Goal: Task Accomplishment & Management: Use online tool/utility

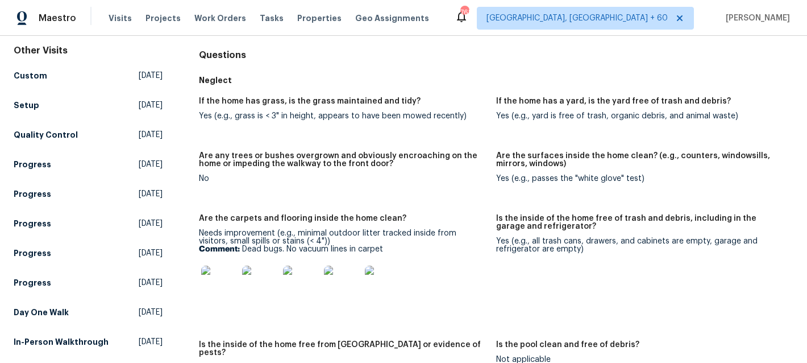
scroll to position [176, 0]
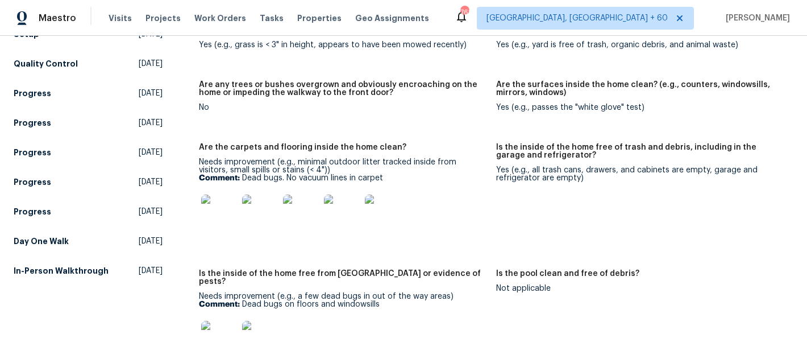
click at [217, 215] on img at bounding box center [219, 212] width 36 height 36
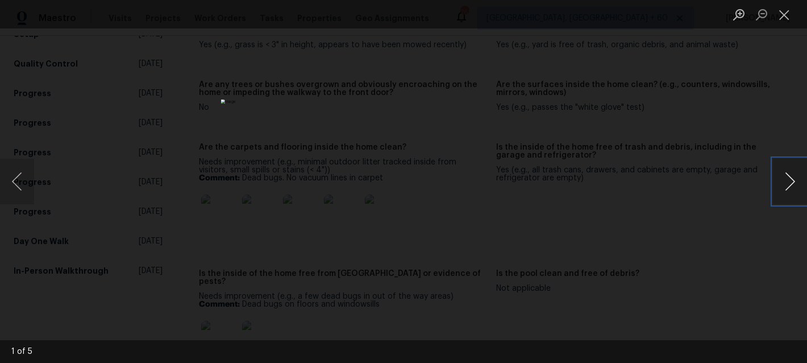
click at [795, 182] on button "Next image" at bounding box center [790, 181] width 34 height 45
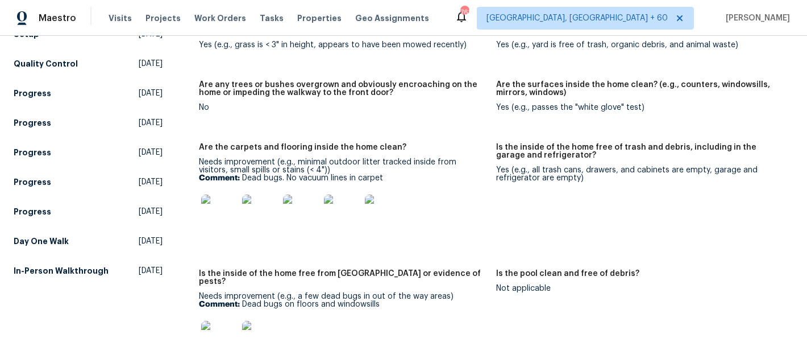
scroll to position [0, 0]
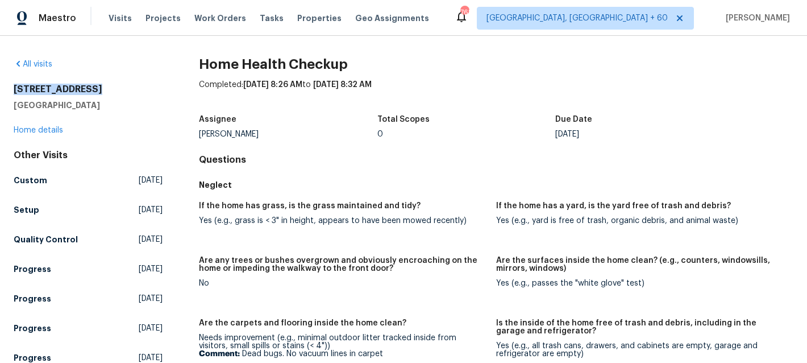
drag, startPoint x: 13, startPoint y: 88, endPoint x: 101, endPoint y: 88, distance: 88.1
click at [101, 88] on div "All visits 4026 Palmetto Dr Rock Hill, SC 29732 Home details Other Visits Custo…" at bounding box center [403, 199] width 807 height 327
copy h2 "4026 Palmetto Dr"
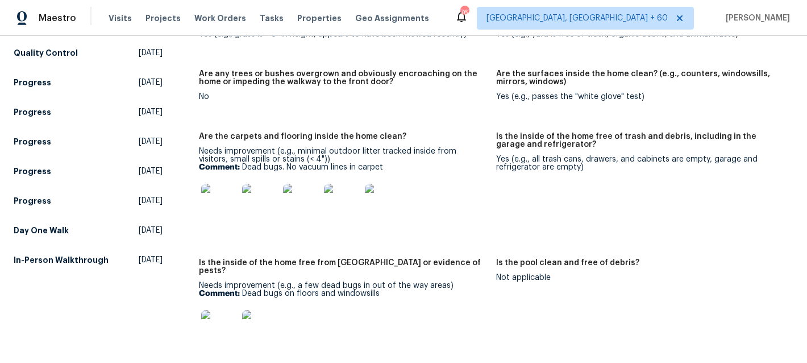
scroll to position [187, 0]
click at [218, 207] on img at bounding box center [219, 201] width 36 height 36
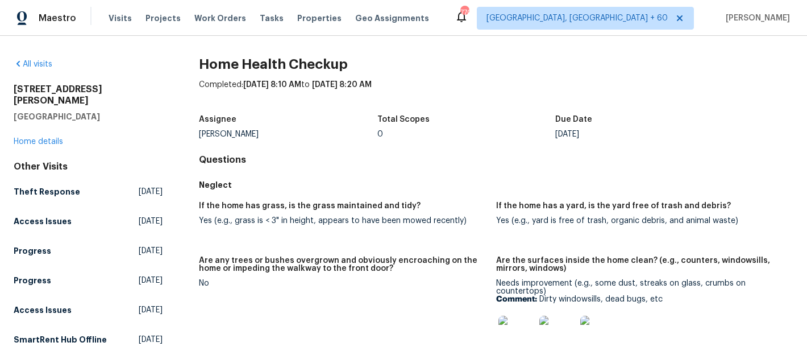
click at [55, 93] on h2 "4222 Mt Gallant Rd" at bounding box center [88, 95] width 149 height 23
copy h2 "4222 Mt Gallant Rd"
click at [517, 337] on img at bounding box center [517, 334] width 36 height 36
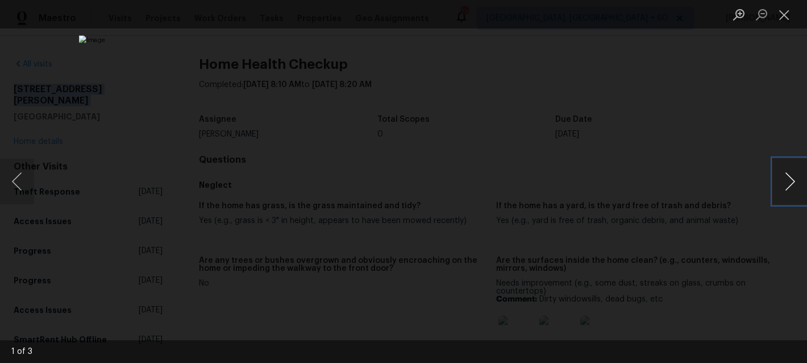
click at [785, 178] on button "Next image" at bounding box center [790, 181] width 34 height 45
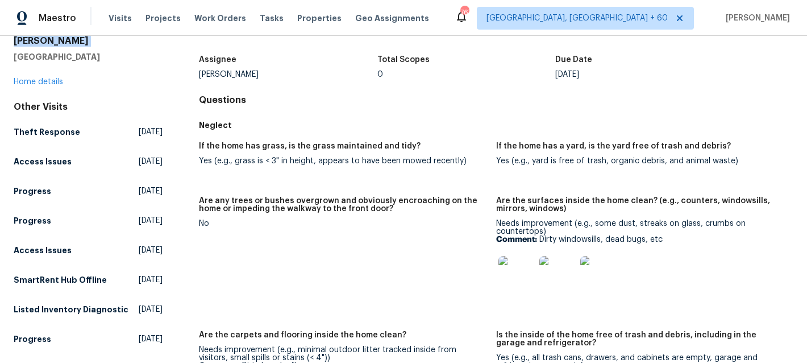
scroll to position [175, 0]
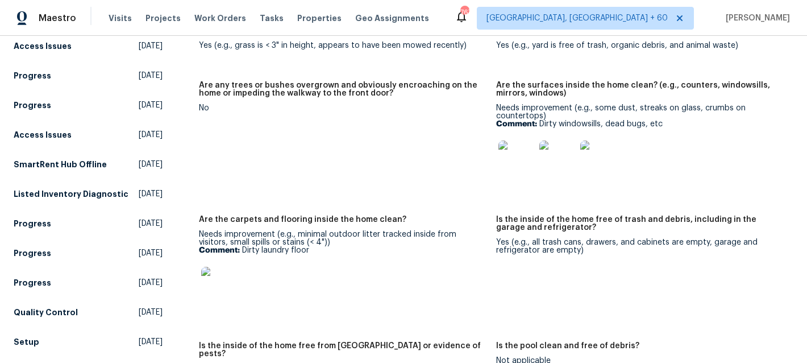
click at [226, 286] on img at bounding box center [219, 285] width 36 height 36
click at [211, 20] on span "Work Orders" at bounding box center [220, 18] width 52 height 11
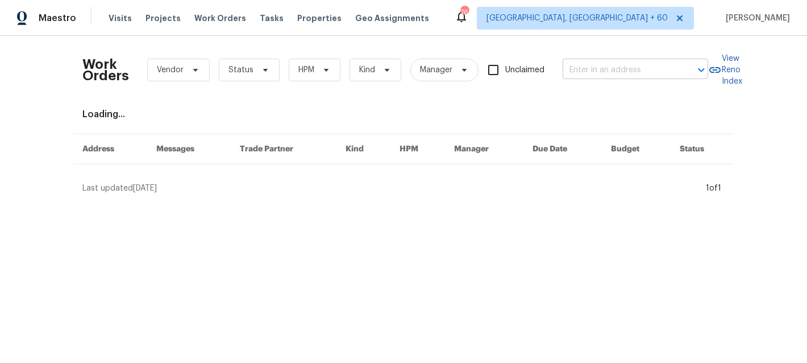
click at [624, 62] on input "text" at bounding box center [620, 70] width 114 height 18
paste input "689 Box Branch"
type input "689 Box Branch"
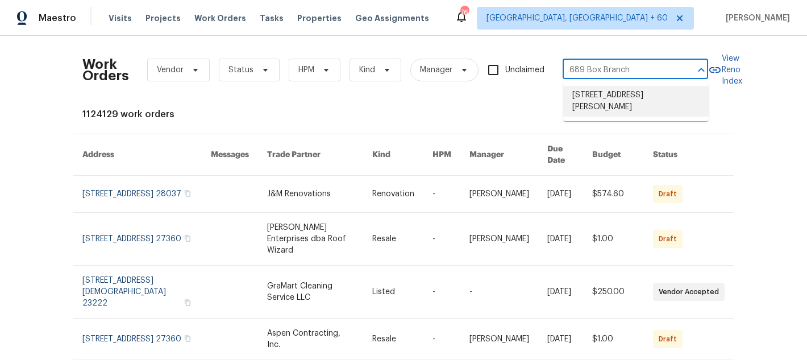
click at [612, 101] on li "[STREET_ADDRESS][PERSON_NAME]" at bounding box center [636, 101] width 146 height 31
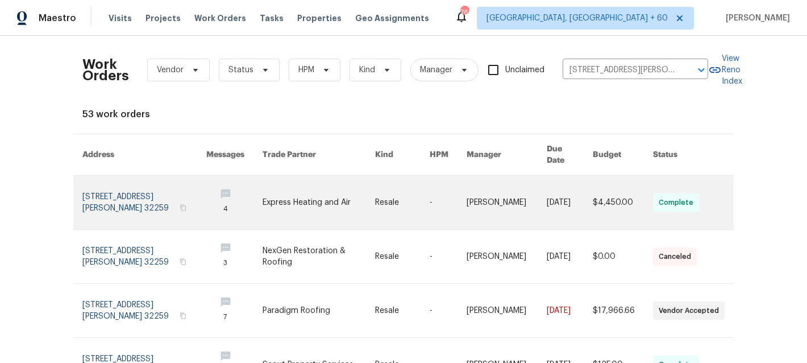
click at [351, 194] on link at bounding box center [319, 202] width 113 height 53
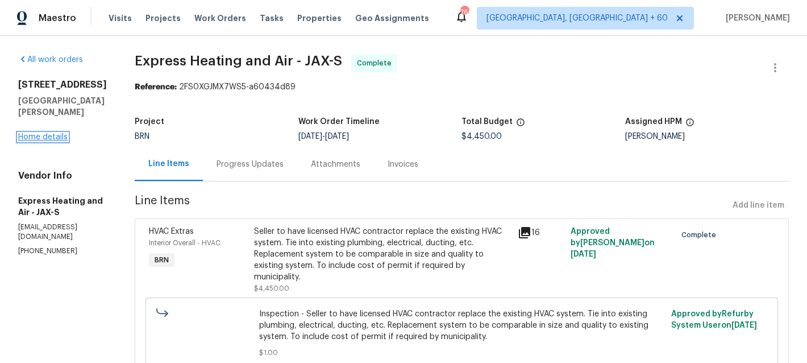
click at [44, 133] on link "Home details" at bounding box center [42, 137] width 49 height 8
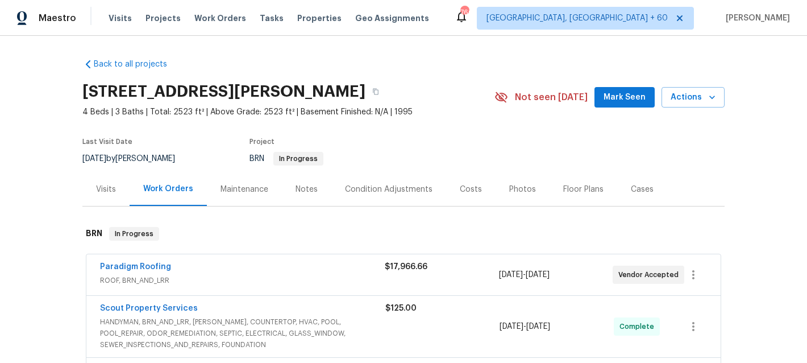
click at [397, 271] on div "$17,966.66" at bounding box center [442, 266] width 114 height 11
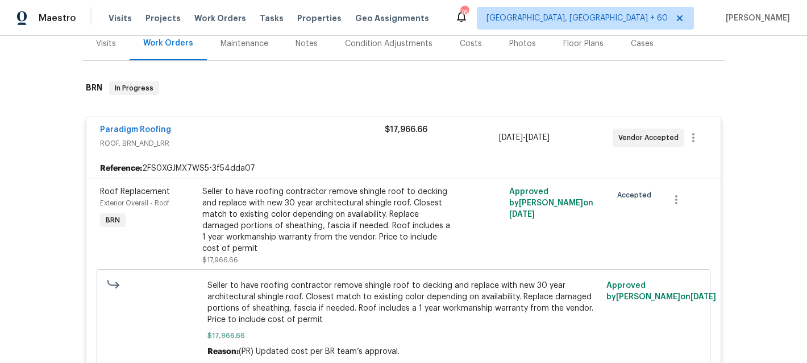
scroll to position [178, 0]
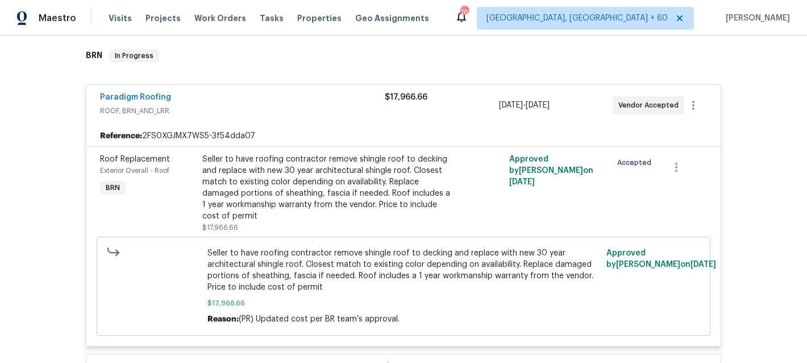
click at [426, 115] on div "$17,966.66" at bounding box center [442, 105] width 114 height 27
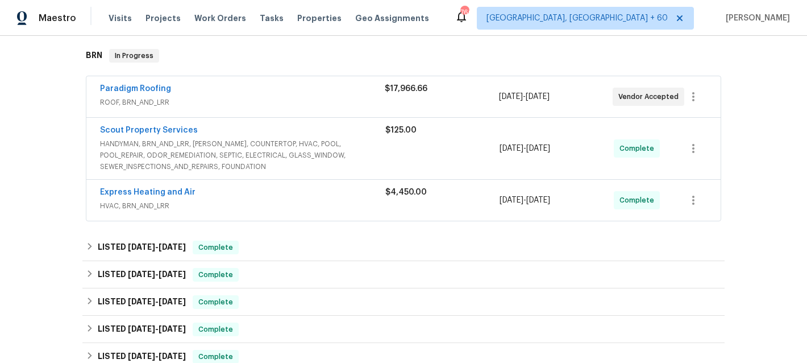
scroll to position [103, 0]
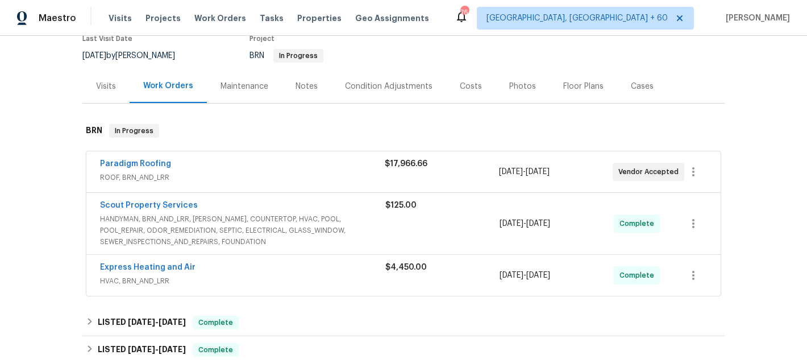
click at [110, 90] on div "Visits" at bounding box center [106, 86] width 20 height 11
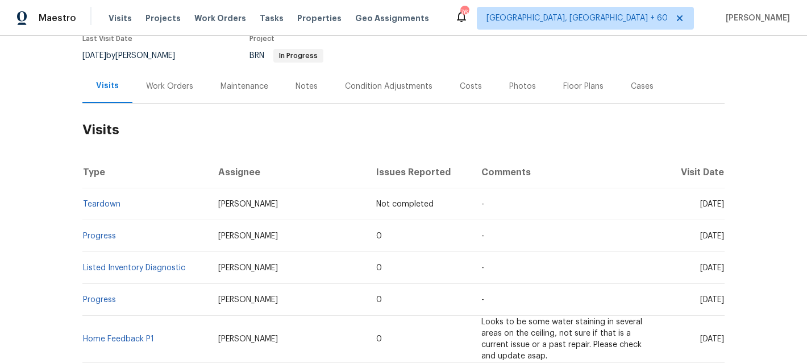
click at [156, 92] on div "Work Orders" at bounding box center [169, 86] width 74 height 34
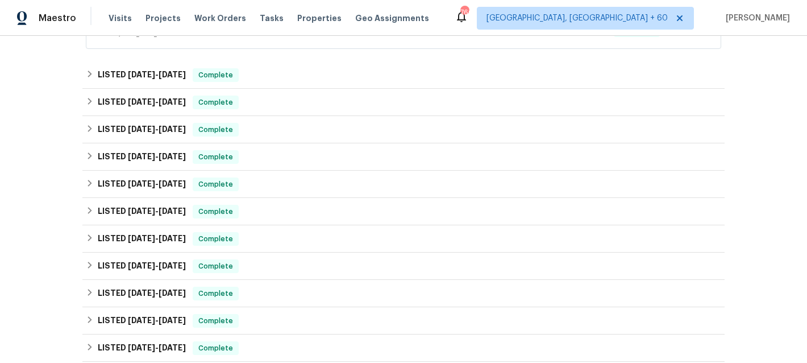
scroll to position [687, 0]
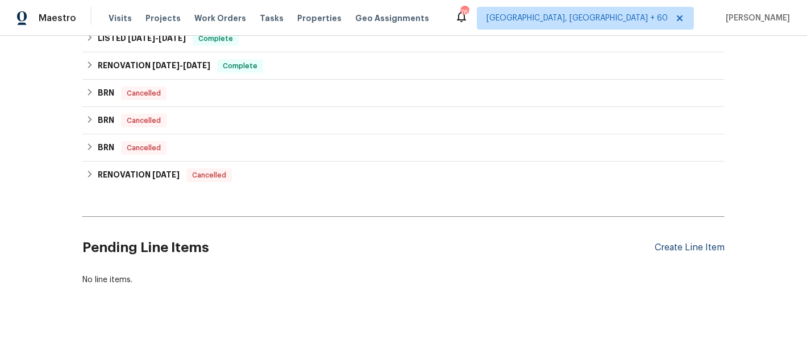
click at [683, 243] on div "Create Line Item" at bounding box center [690, 247] width 70 height 11
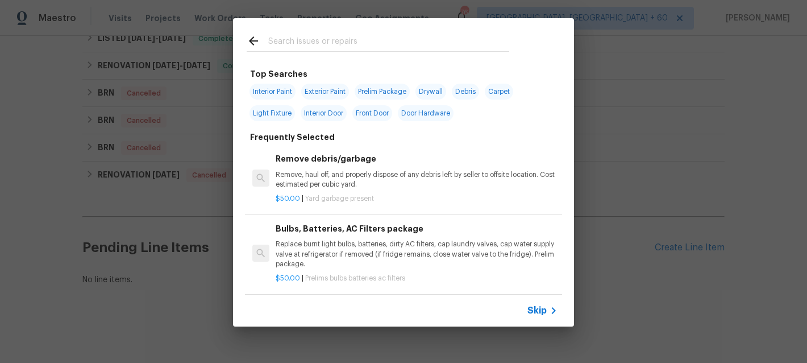
click at [541, 307] on span "Skip" at bounding box center [537, 310] width 19 height 11
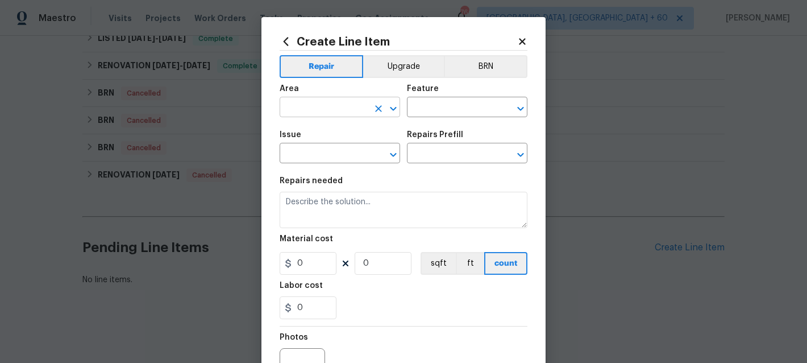
click at [324, 99] on input "text" at bounding box center [324, 108] width 89 height 18
type input "t"
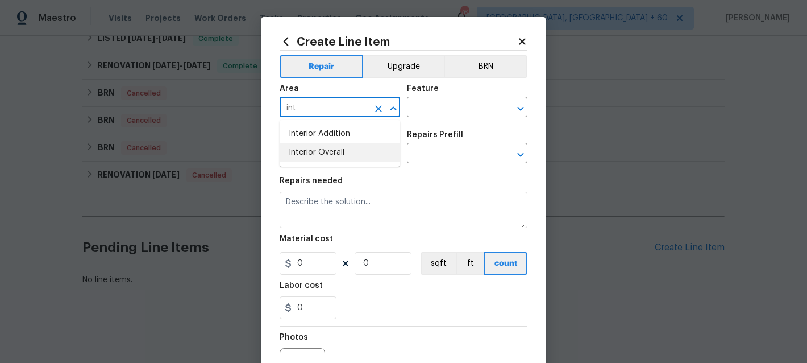
click at [332, 153] on li "Interior Overall" at bounding box center [340, 152] width 121 height 19
type input "Interior Overall"
click at [456, 103] on input "text" at bounding box center [451, 108] width 89 height 18
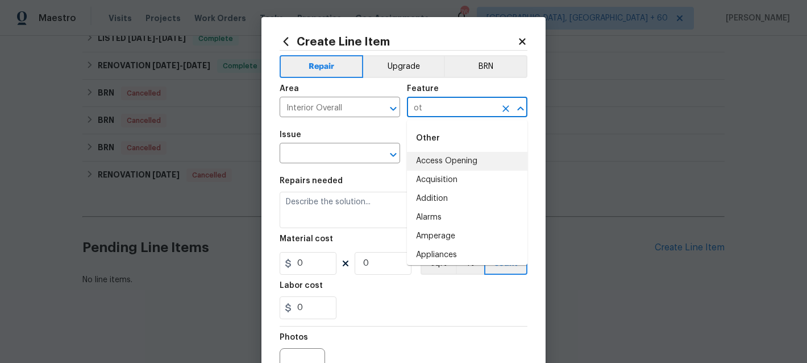
type input "o"
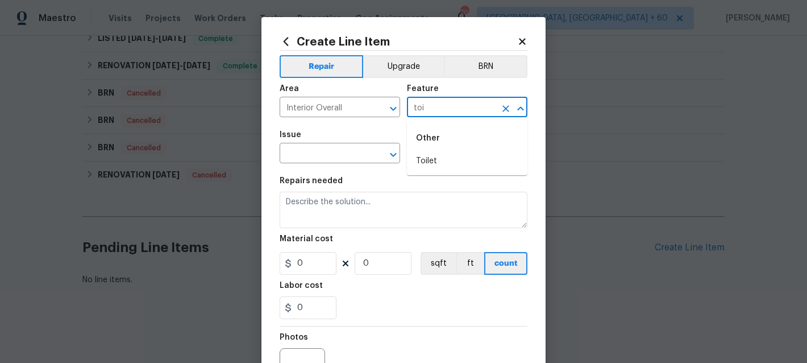
click at [447, 166] on li "Toilet" at bounding box center [467, 161] width 121 height 19
type input "Toilet"
click at [325, 150] on input "text" at bounding box center [324, 155] width 89 height 18
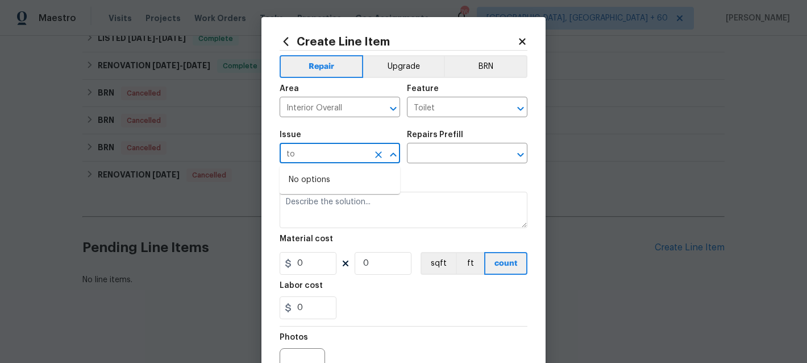
type input "t"
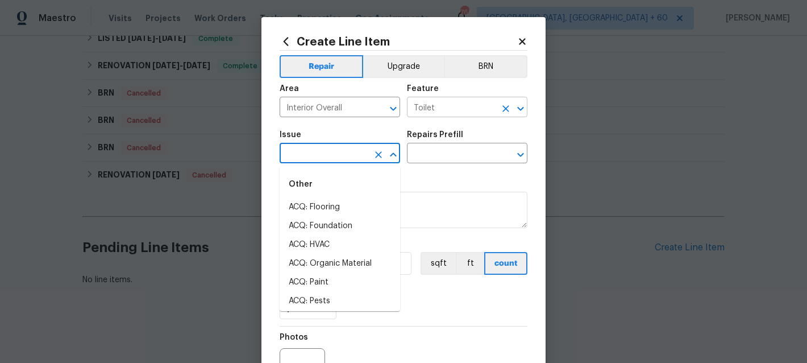
click at [463, 109] on input "Toilet" at bounding box center [451, 108] width 89 height 18
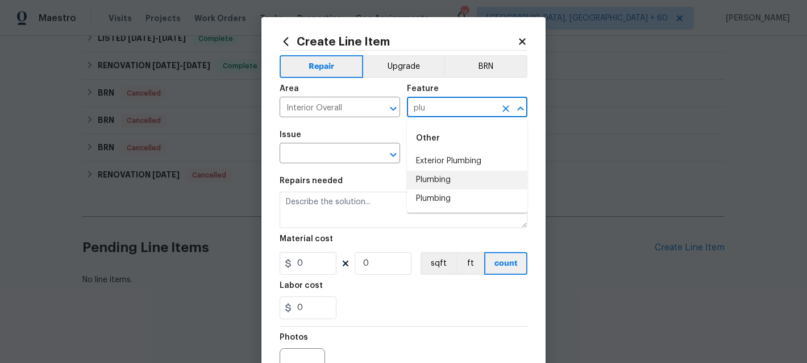
click at [459, 185] on li "Plumbing" at bounding box center [467, 180] width 121 height 19
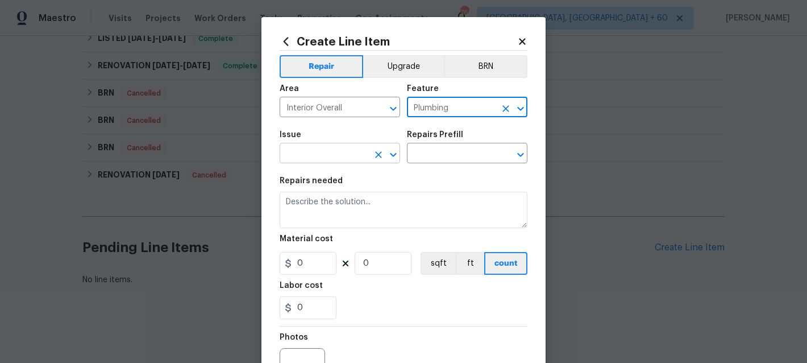
type input "Plumbing"
click at [330, 153] on input "text" at bounding box center [324, 155] width 89 height 18
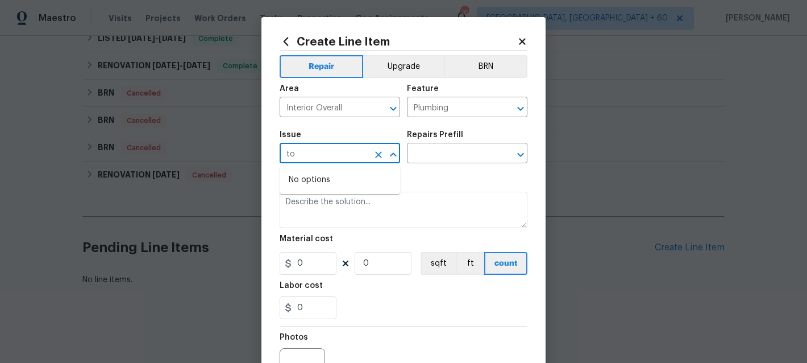
type input "t"
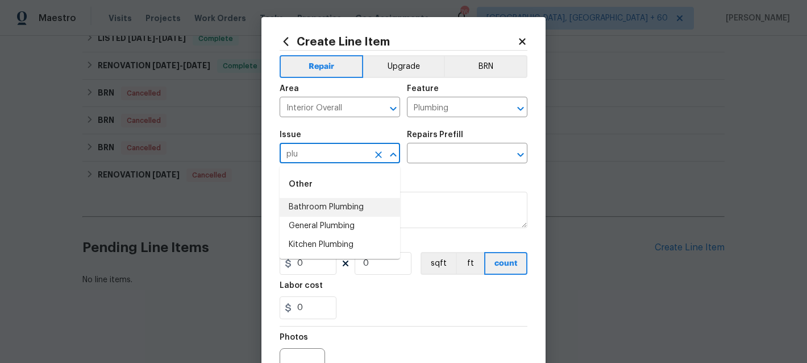
click at [345, 210] on li "Bathroom Plumbing" at bounding box center [340, 207] width 121 height 19
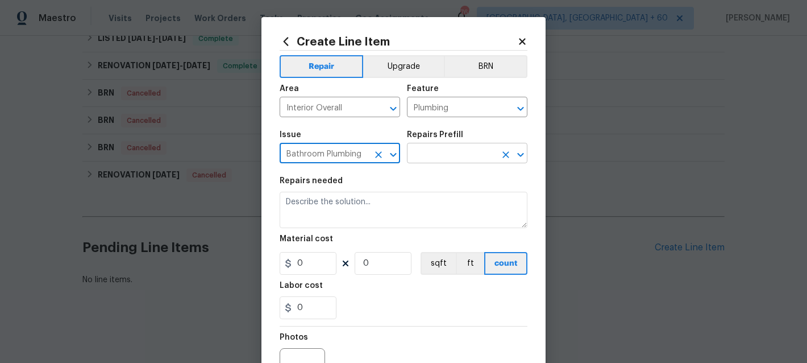
type input "Bathroom Plumbing"
click at [439, 161] on input "text" at bounding box center [451, 155] width 89 height 18
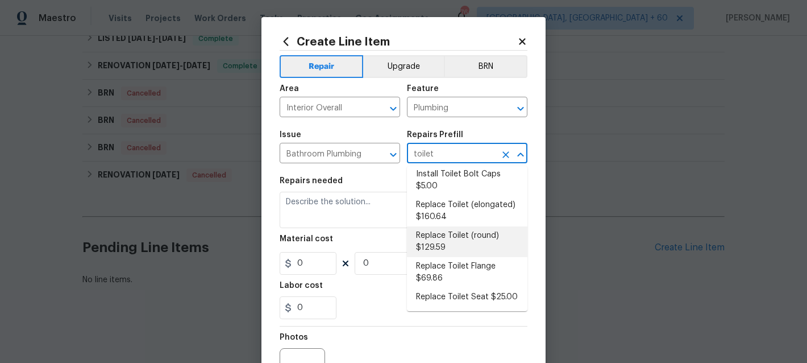
scroll to position [0, 0]
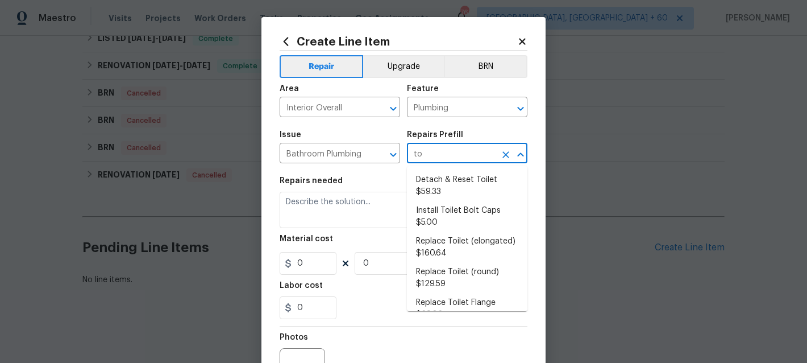
type input "t"
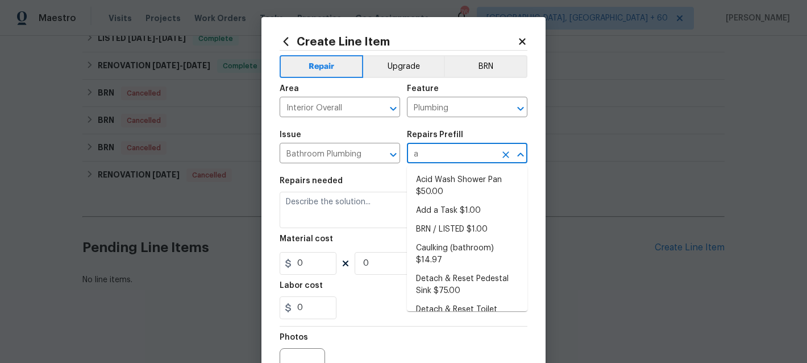
type input "ad"
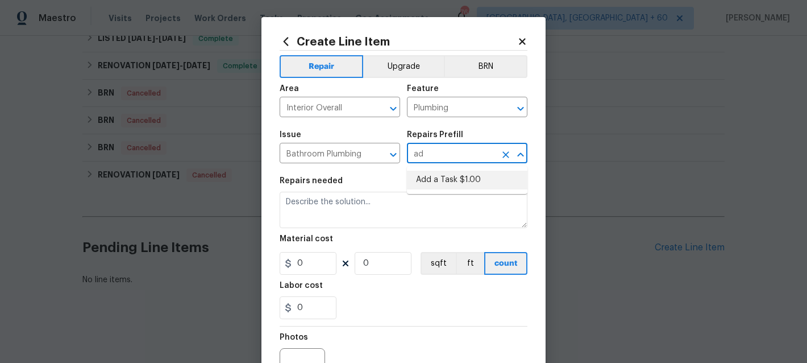
click at [466, 185] on li "Add a Task $1.00" at bounding box center [467, 180] width 121 height 19
type input "Add a Task $1.00"
type textarea "HPM to detail"
type input "1"
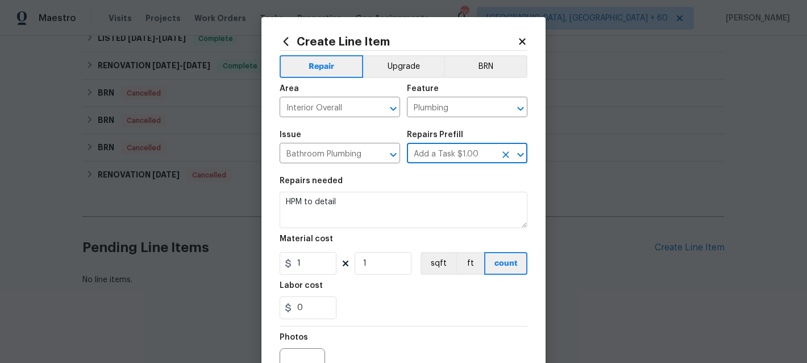
type input "Add a Task $1.00"
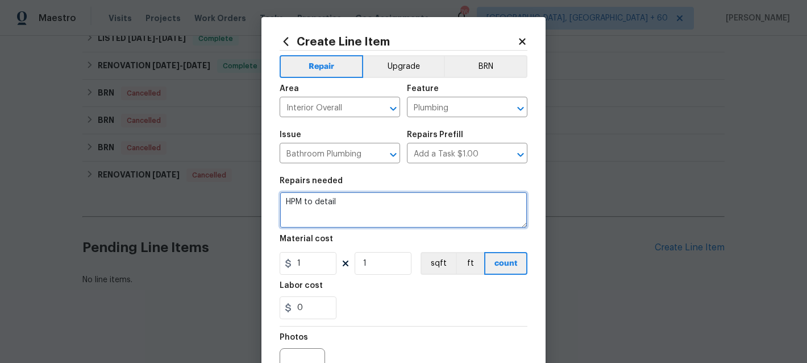
drag, startPoint x: 355, startPoint y: 218, endPoint x: 224, endPoint y: 205, distance: 131.4
click at [224, 205] on div "Create Line Item Repair Upgrade BRN Area Interior Overall ​ Feature Plumbing ​ …" at bounding box center [403, 181] width 807 height 363
paste textarea "Agent reported that someone used a toilet and it is overflowing"
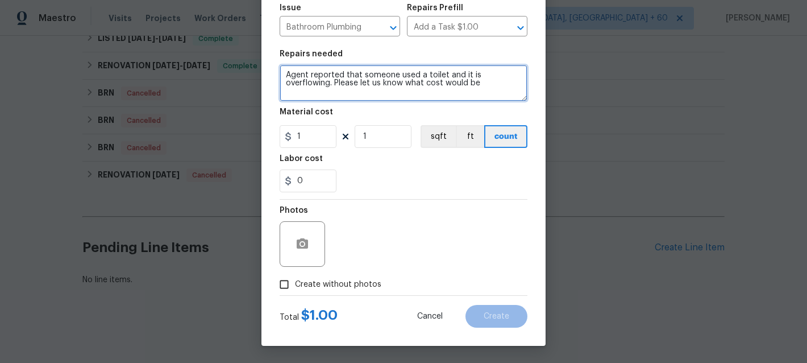
scroll to position [126, 0]
type textarea "Agent reported that someone used a toilet and it is overflowing. Please let us …"
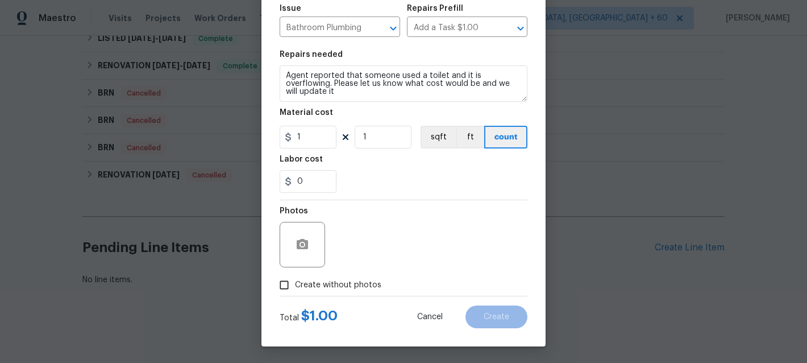
click at [346, 284] on span "Create without photos" at bounding box center [338, 285] width 86 height 12
click at [295, 284] on input "Create without photos" at bounding box center [284, 285] width 22 height 22
checkbox input "true"
type textarea "n/a"
click at [516, 314] on button "Create" at bounding box center [497, 316] width 62 height 23
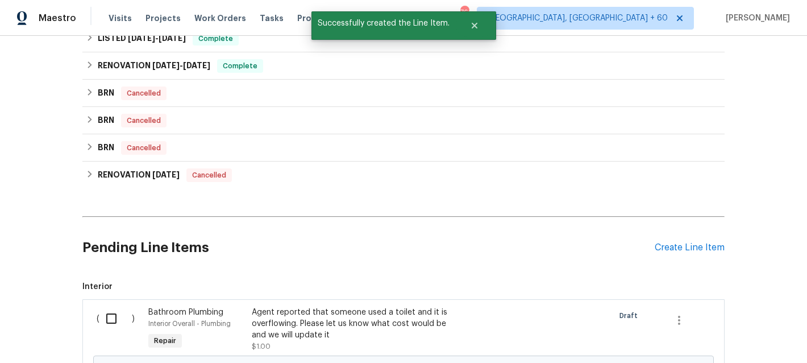
scroll to position [828, 0]
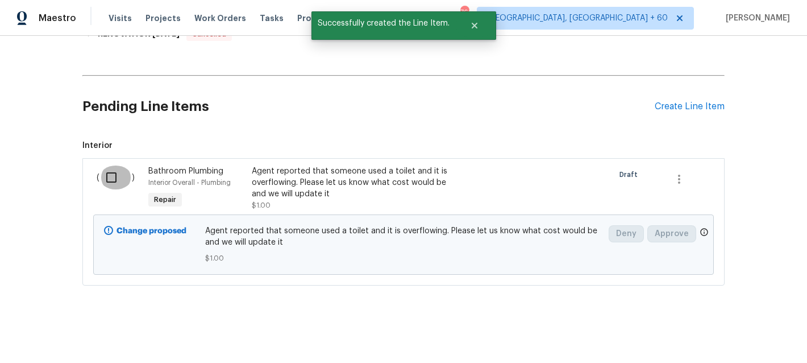
click at [111, 181] on input "checkbox" at bounding box center [115, 177] width 32 height 24
checkbox input "true"
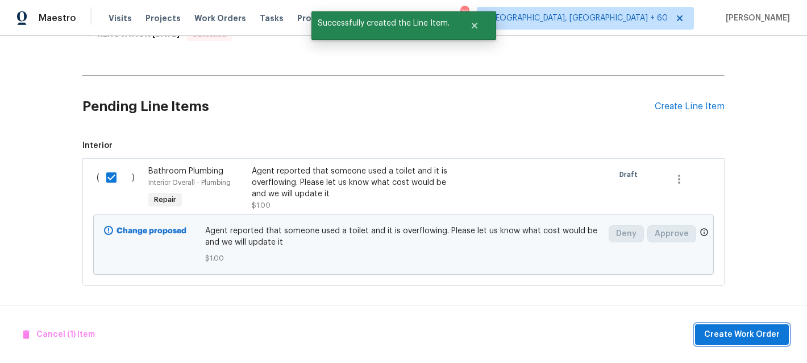
click at [715, 340] on span "Create Work Order" at bounding box center [742, 334] width 76 height 14
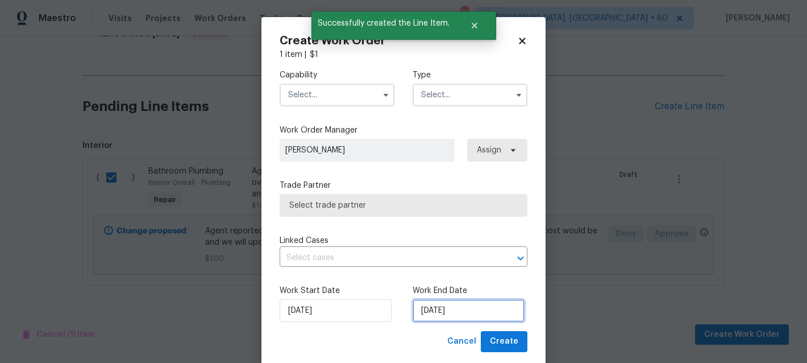
click at [456, 311] on input "[DATE]" at bounding box center [469, 310] width 112 height 23
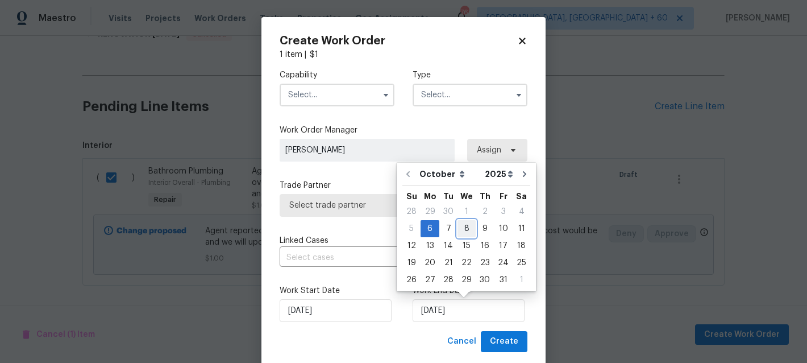
click at [467, 227] on div "8" at bounding box center [467, 229] width 18 height 16
type input "[DATE]"
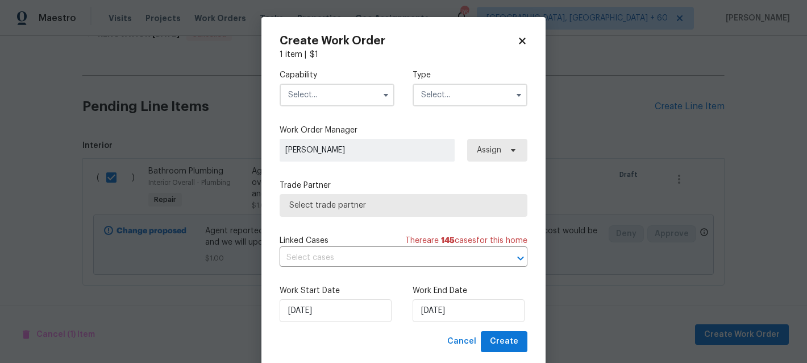
click at [483, 91] on input "text" at bounding box center [470, 95] width 115 height 23
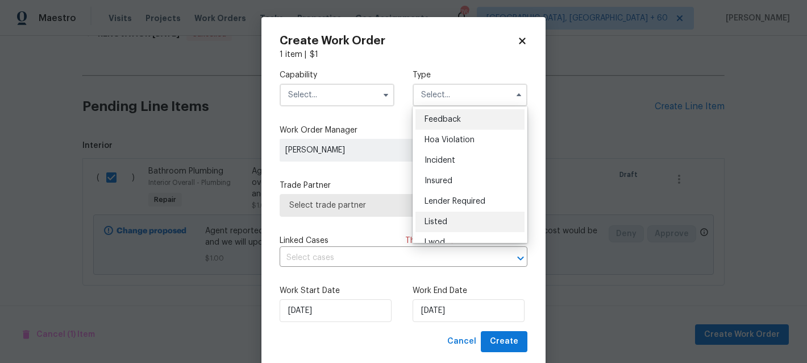
click at [455, 217] on div "Listed" at bounding box center [470, 221] width 109 height 20
type input "Listed"
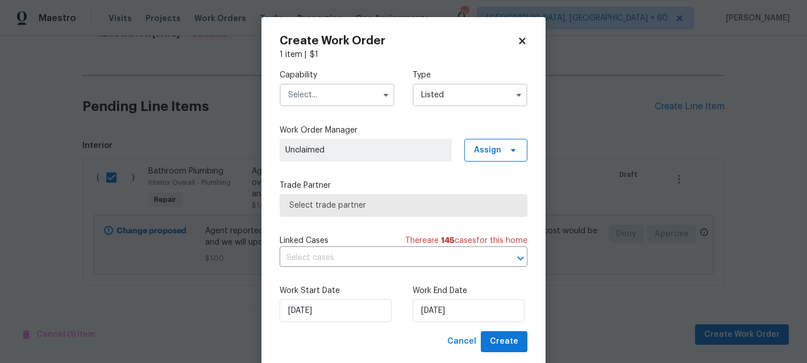
click at [341, 84] on input "text" at bounding box center [337, 95] width 115 height 23
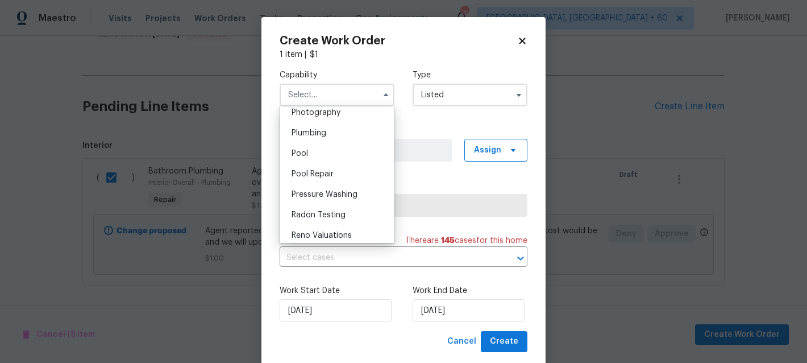
scroll to position [1010, 0]
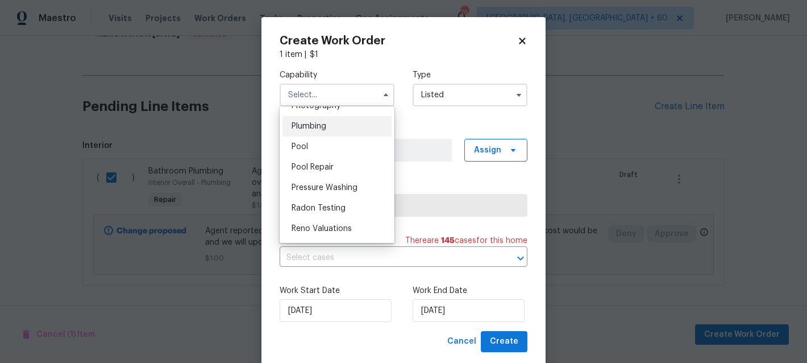
click at [326, 129] on span "Plumbing" at bounding box center [309, 126] width 35 height 8
type input "Plumbing"
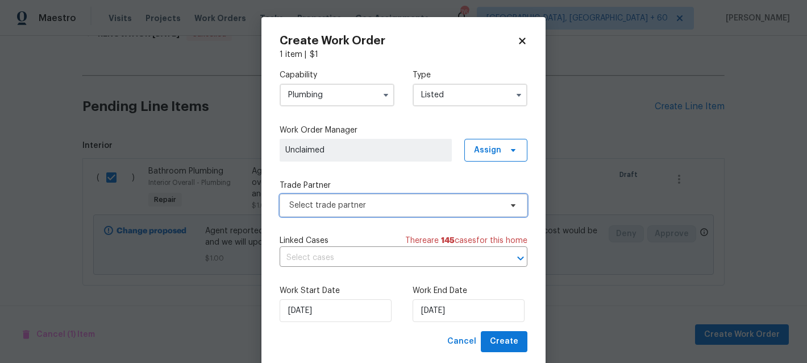
click at [345, 202] on span "Select trade partner" at bounding box center [395, 205] width 212 height 11
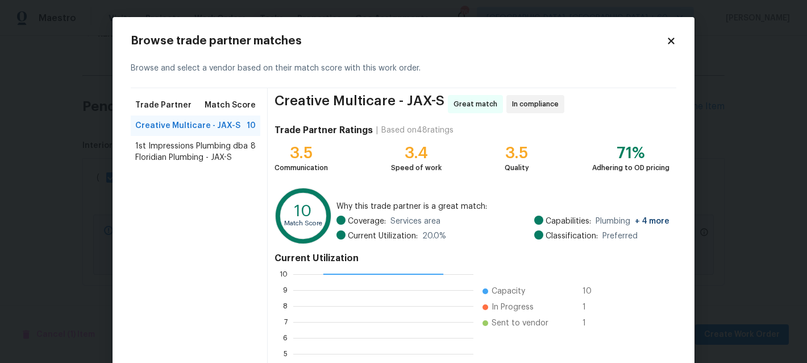
scroll to position [139, 0]
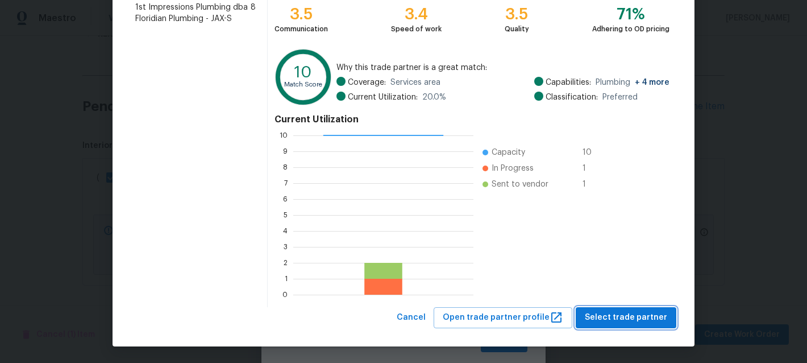
click at [613, 314] on span "Select trade partner" at bounding box center [626, 317] width 82 height 14
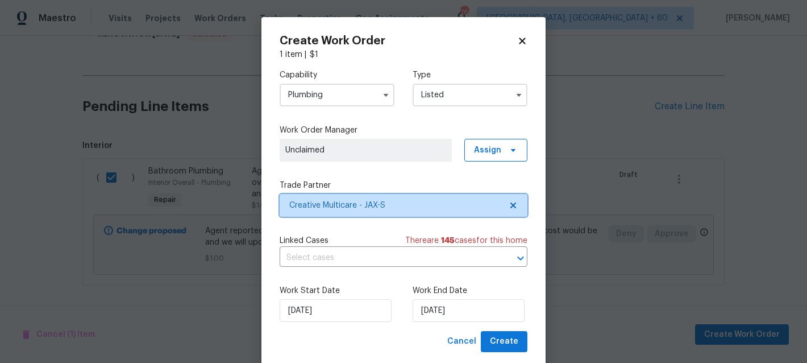
scroll to position [0, 0]
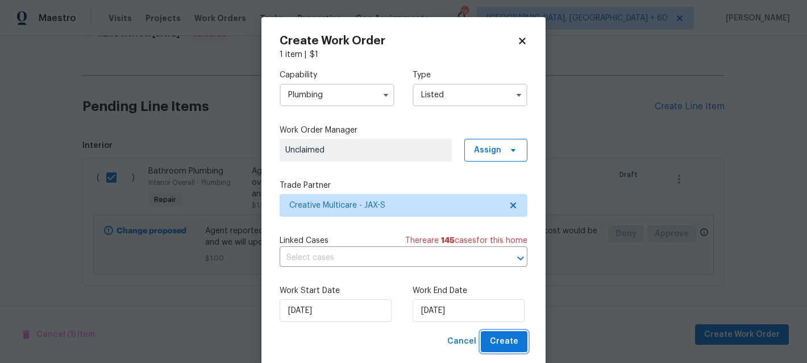
click at [500, 333] on button "Create" at bounding box center [504, 341] width 47 height 21
checkbox input "false"
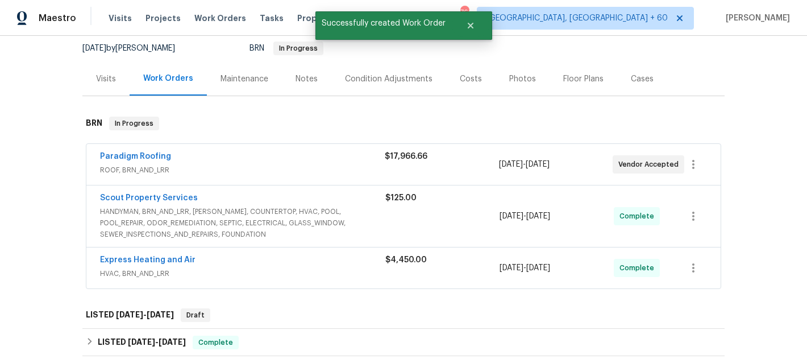
scroll to position [110, 0]
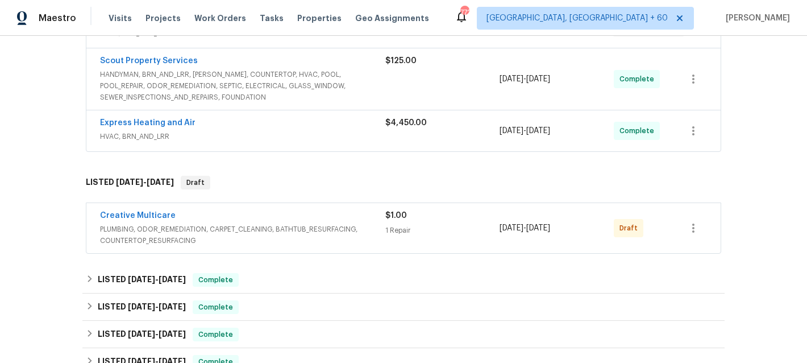
scroll to position [257, 0]
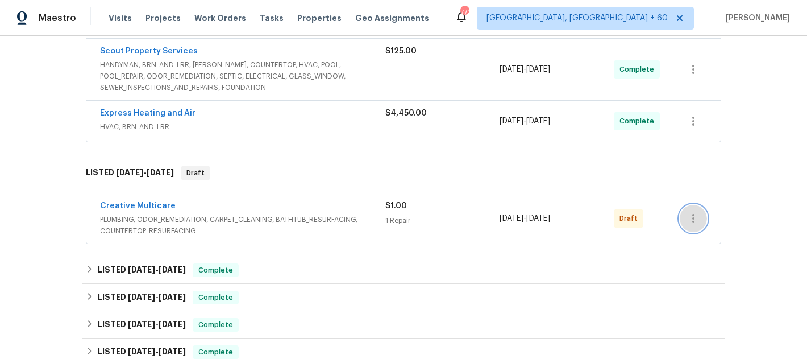
click at [696, 227] on button "button" at bounding box center [693, 218] width 27 height 27
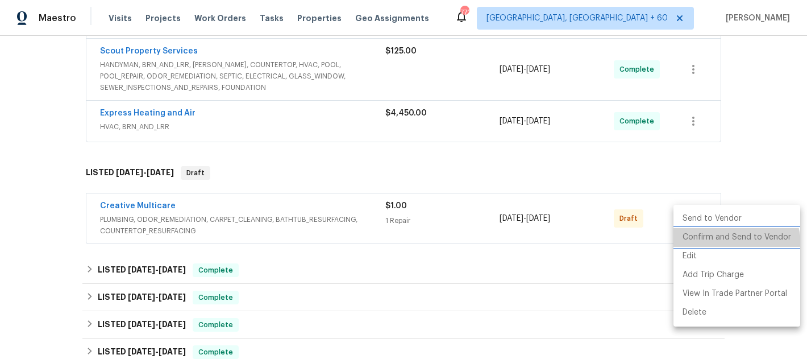
click at [725, 245] on li "Confirm and Send to Vendor" at bounding box center [737, 237] width 127 height 19
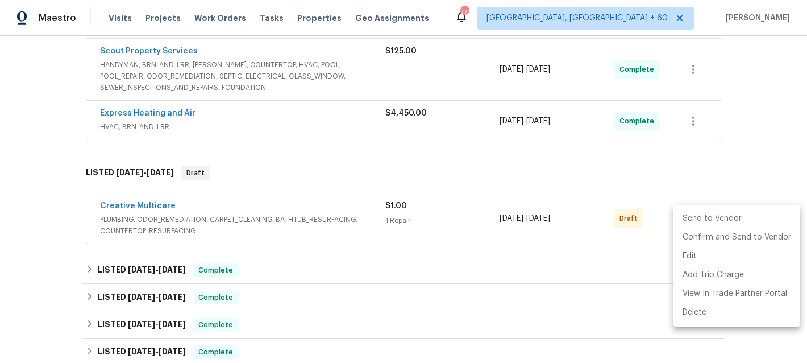
click at [762, 156] on div at bounding box center [403, 181] width 807 height 363
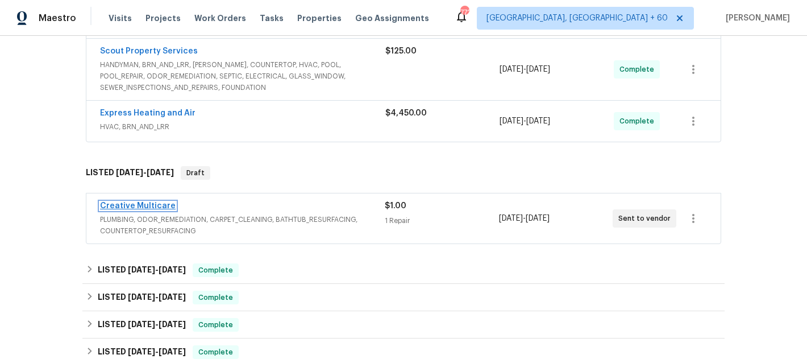
click at [130, 204] on link "Creative Multicare" at bounding box center [138, 206] width 76 height 8
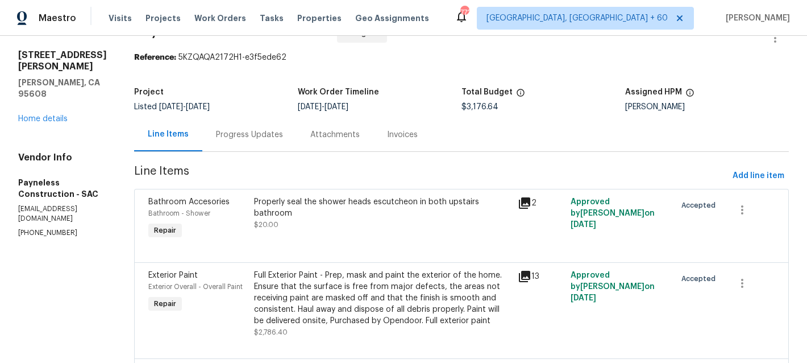
scroll to position [36, 0]
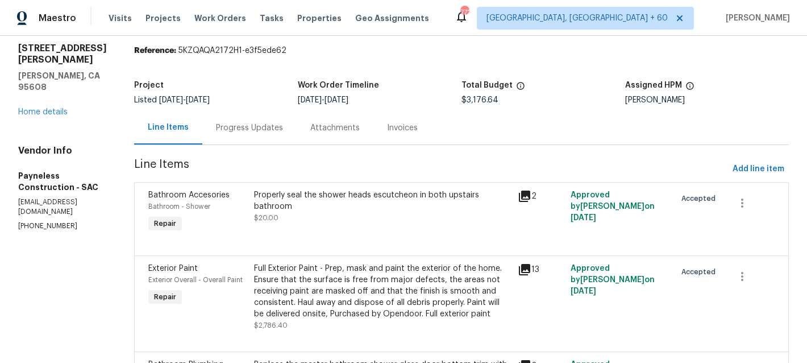
click at [86, 48] on h2 "2747 Compton Parc Ln" at bounding box center [62, 54] width 89 height 23
copy h2 "2747 Compton Parc Ln"
